Goal: Information Seeking & Learning: Learn about a topic

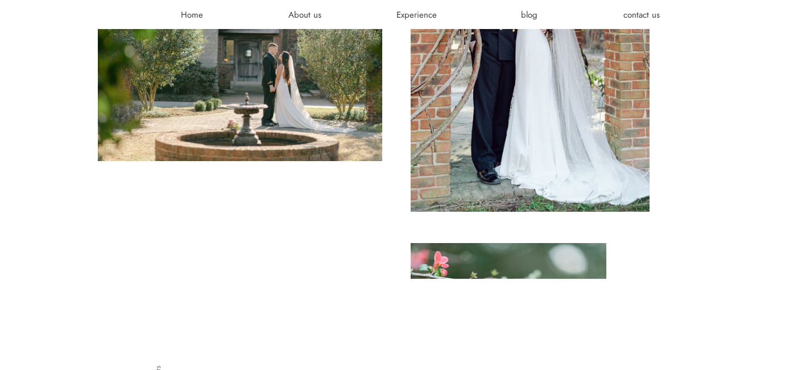
scroll to position [681, 0]
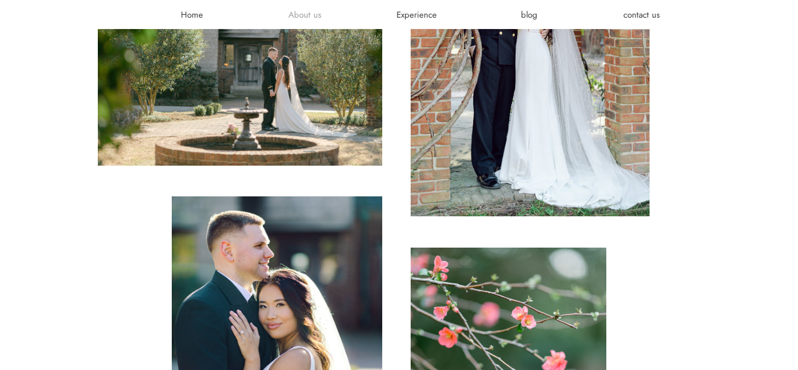
click at [297, 12] on h3 "About us" at bounding box center [305, 14] width 68 height 11
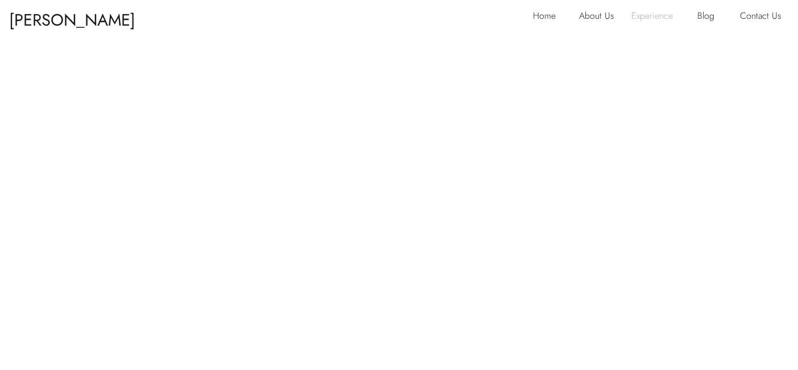
click at [666, 16] on p "Experience" at bounding box center [656, 17] width 51 height 18
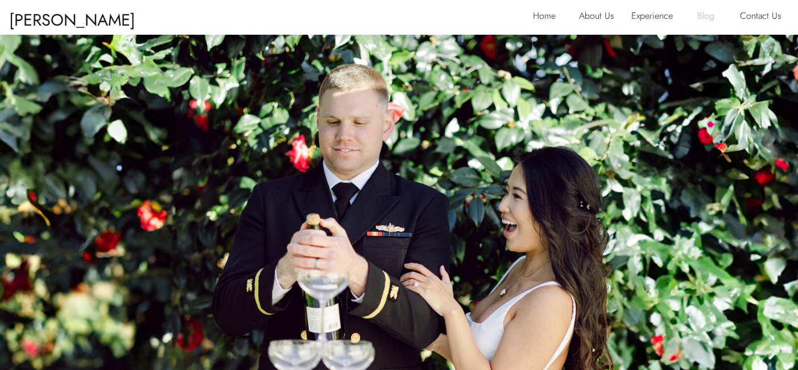
click at [704, 14] on p "Blog" at bounding box center [710, 17] width 26 height 18
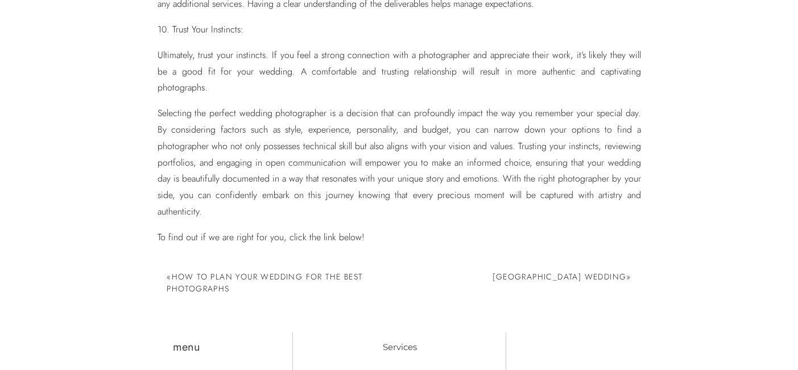
scroll to position [847, 0]
click at [504, 276] on link "Hermitage Museum and Gardens Wedding" at bounding box center [559, 274] width 134 height 11
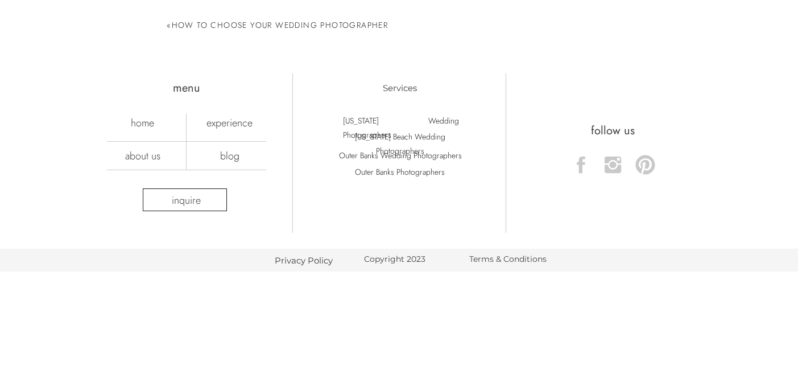
scroll to position [7965, 0]
